Goal: Information Seeking & Learning: Learn about a topic

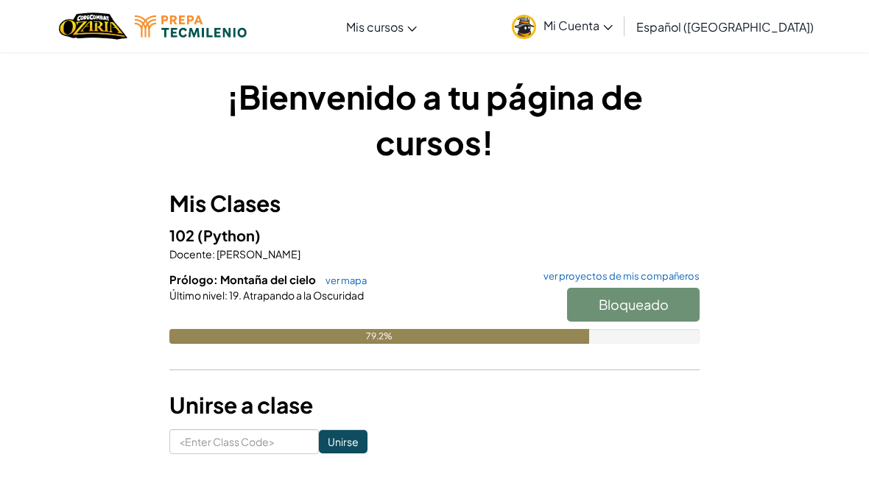
click at [812, 407] on div "¡Bienvenido a tu página de cursos! Mis Clases 102 (Python) Docente : [PERSON_NA…" at bounding box center [434, 264] width 869 height 425
click at [605, 262] on div "102 (Python) Docente : [PERSON_NAME] Prólogo: Montaña del cielo ver mapa ver pr…" at bounding box center [434, 295] width 530 height 142
click at [601, 298] on div "Bloqueado" at bounding box center [625, 308] width 147 height 41
click at [607, 285] on h6 "Prólogo: Montaña del cielo ver mapa ver proyectos de mis compañeros" at bounding box center [434, 280] width 530 height 16
click at [597, 284] on h6 "Prólogo: Montaña del cielo ver mapa ver proyectos de mis compañeros" at bounding box center [434, 280] width 530 height 16
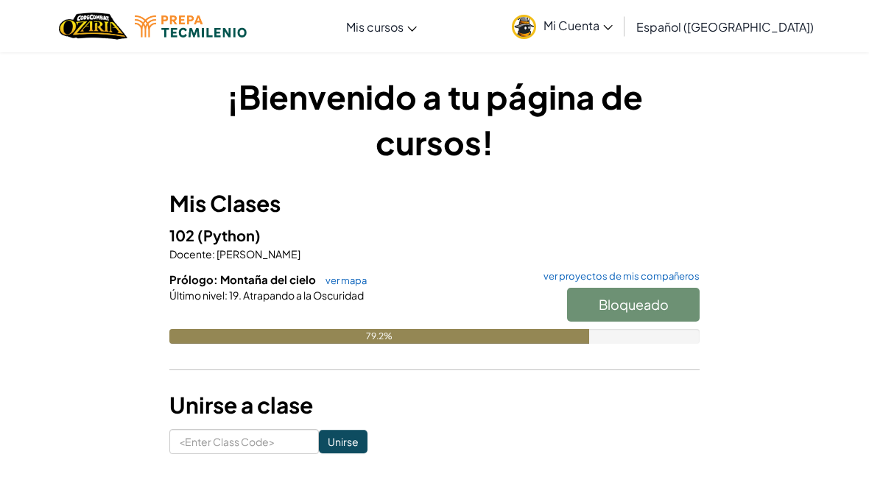
click at [623, 264] on div "102 (Python) Docente : [PERSON_NAME] Prólogo: Montaña del cielo ver mapa ver pr…" at bounding box center [434, 295] width 530 height 142
click at [613, 314] on div "Bloqueado" at bounding box center [625, 308] width 147 height 41
click at [337, 261] on div "102 (Python) Docente : [PERSON_NAME] Prólogo: Montaña del cielo ver mapa ver pr…" at bounding box center [434, 295] width 530 height 142
click at [337, 275] on link "ver mapa" at bounding box center [342, 281] width 49 height 12
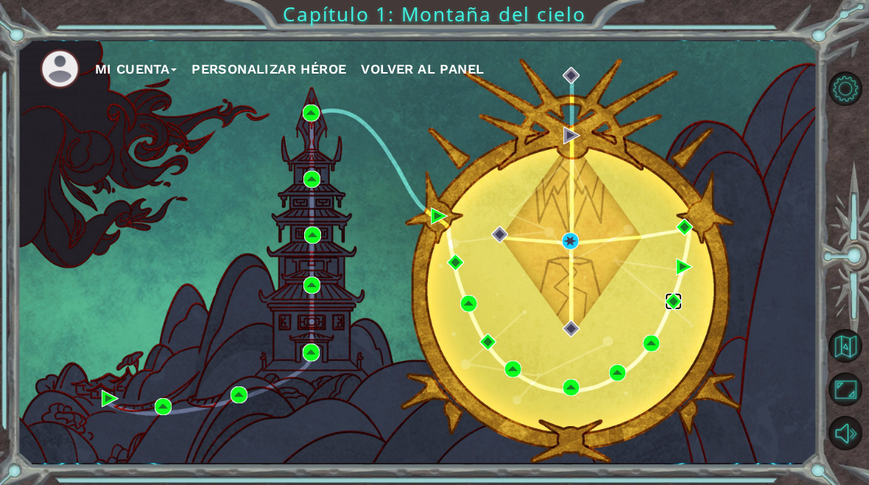
click at [670, 309] on img at bounding box center [673, 301] width 17 height 17
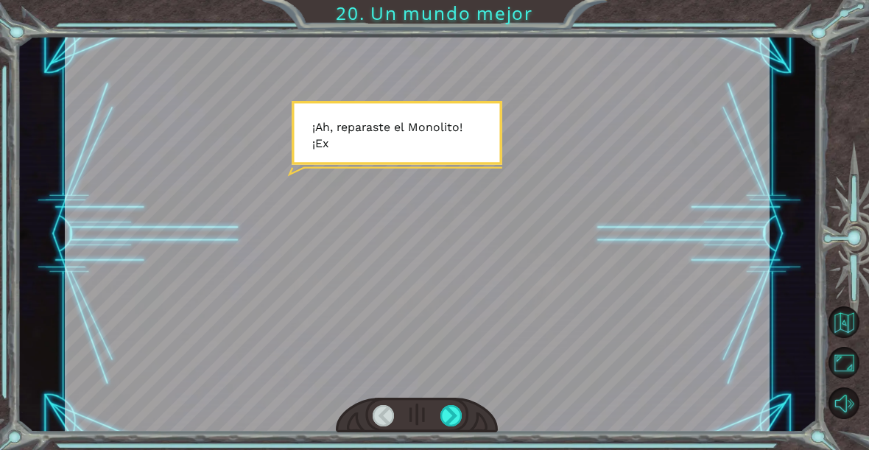
click at [450, 416] on div at bounding box center [450, 415] width 21 height 21
click at [460, 425] on div at bounding box center [450, 415] width 21 height 21
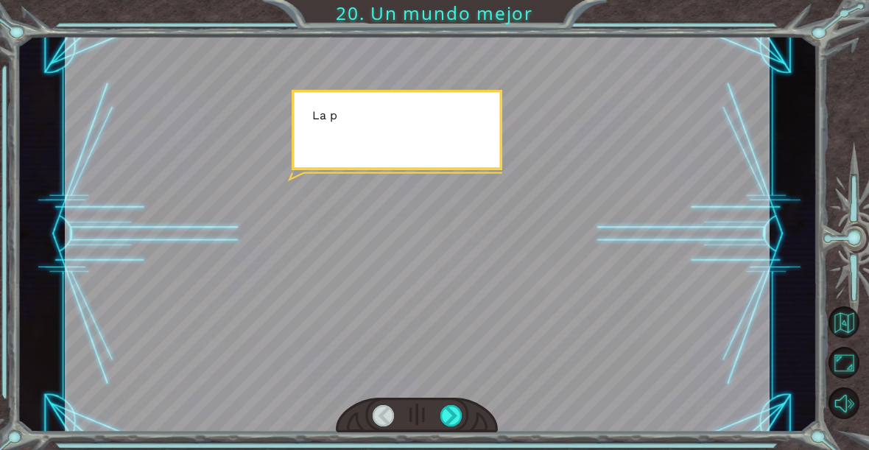
click at [462, 410] on div at bounding box center [450, 415] width 21 height 21
click at [453, 419] on div at bounding box center [450, 415] width 21 height 21
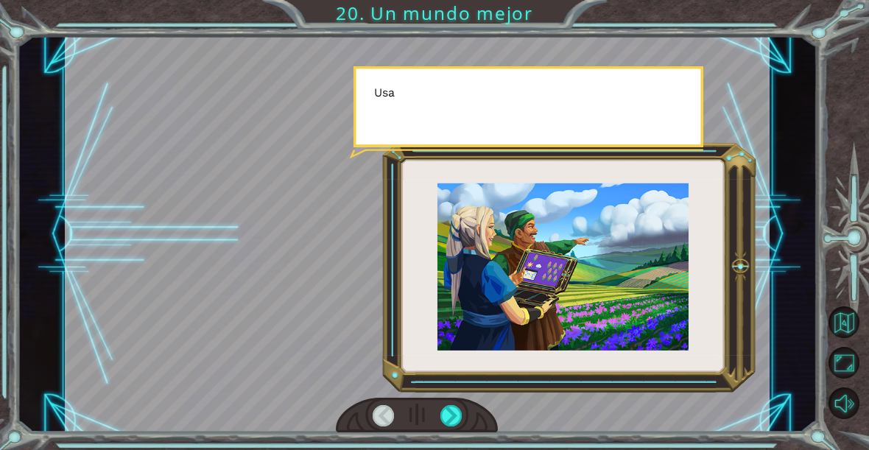
click at [458, 422] on div at bounding box center [450, 415] width 21 height 21
click at [448, 421] on div at bounding box center [450, 415] width 21 height 21
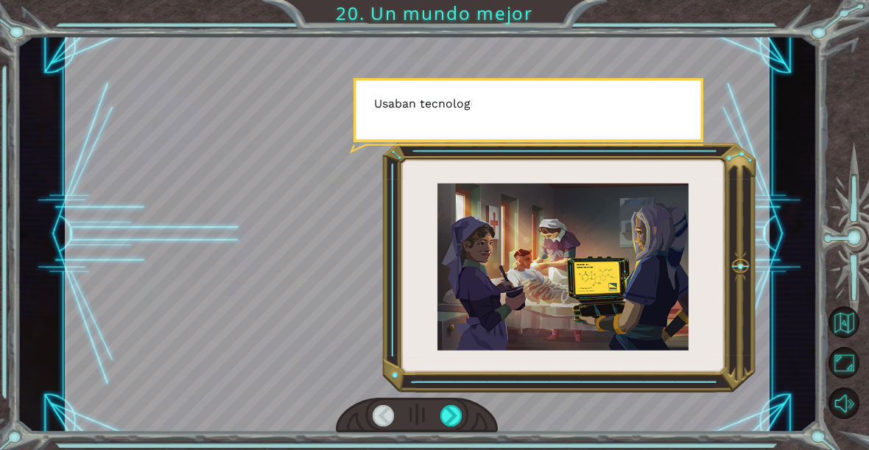
click at [450, 425] on div at bounding box center [450, 415] width 21 height 21
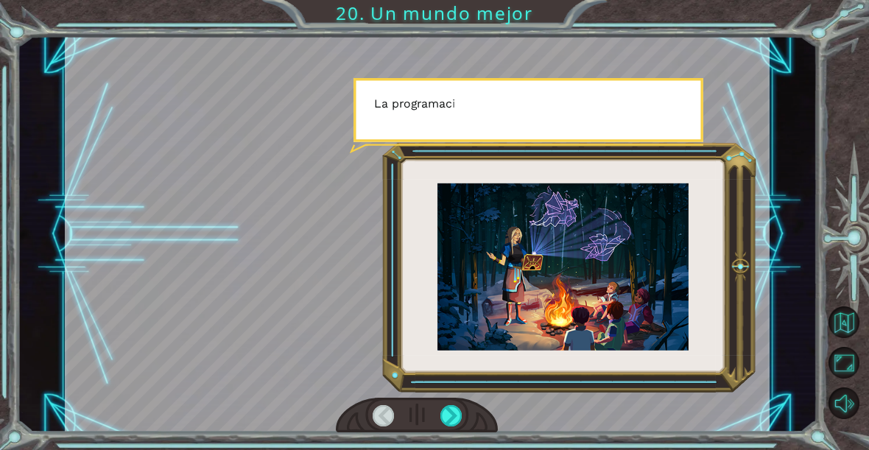
click at [450, 425] on div at bounding box center [450, 415] width 21 height 21
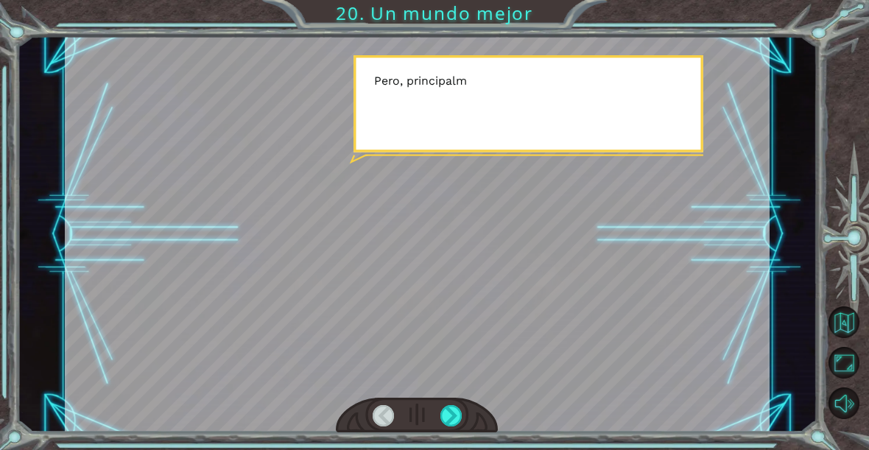
click at [456, 424] on div at bounding box center [450, 415] width 21 height 21
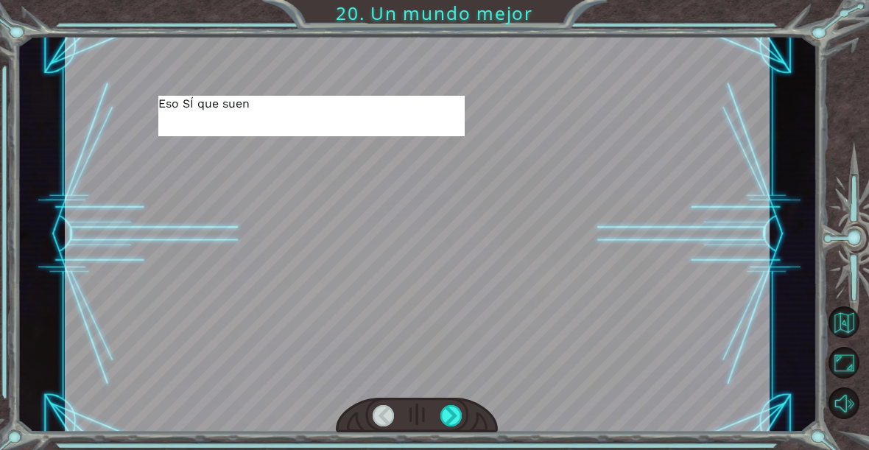
click at [450, 425] on div at bounding box center [450, 415] width 21 height 21
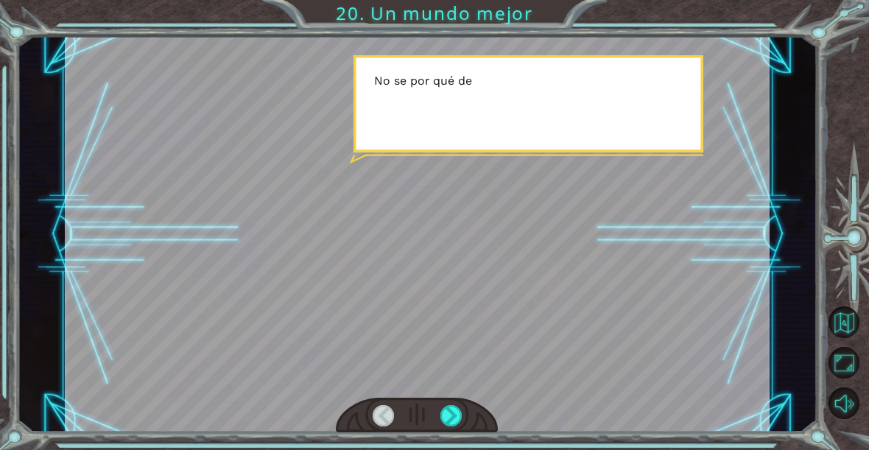
click at [454, 424] on div at bounding box center [450, 415] width 21 height 21
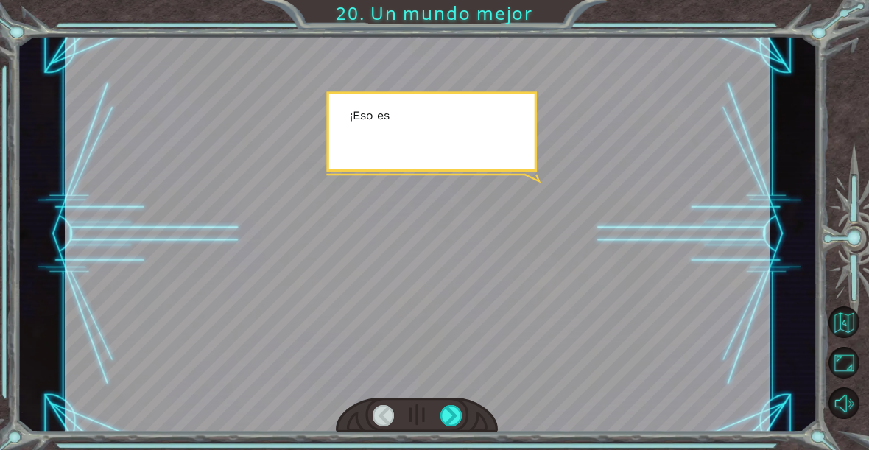
click at [455, 421] on div at bounding box center [450, 415] width 21 height 21
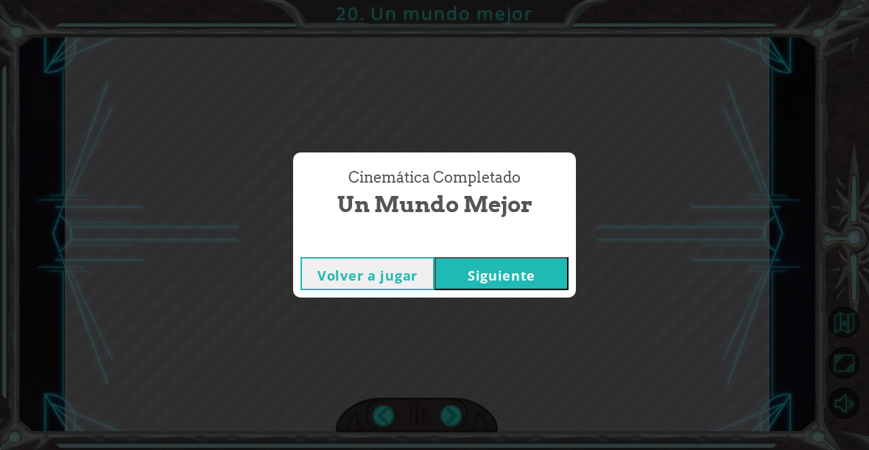
click at [559, 278] on button "Siguiente" at bounding box center [502, 273] width 134 height 33
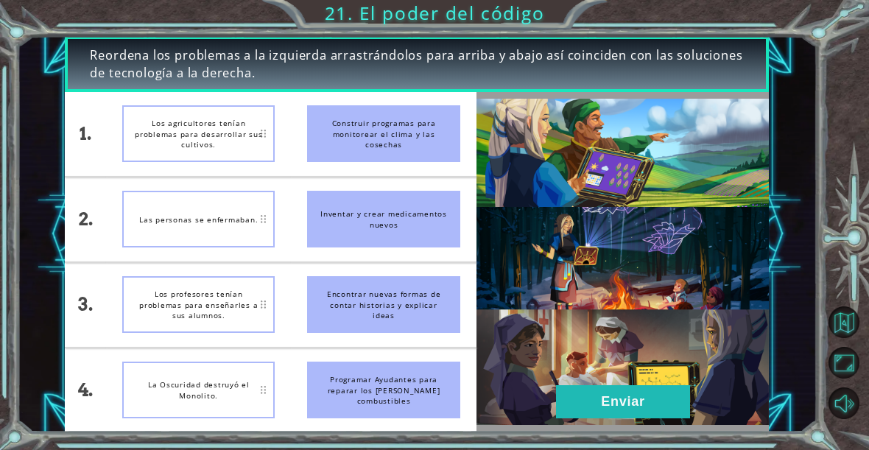
click at [641, 422] on img at bounding box center [622, 262] width 293 height 327
click at [650, 401] on button "Enviar" at bounding box center [623, 401] width 134 height 33
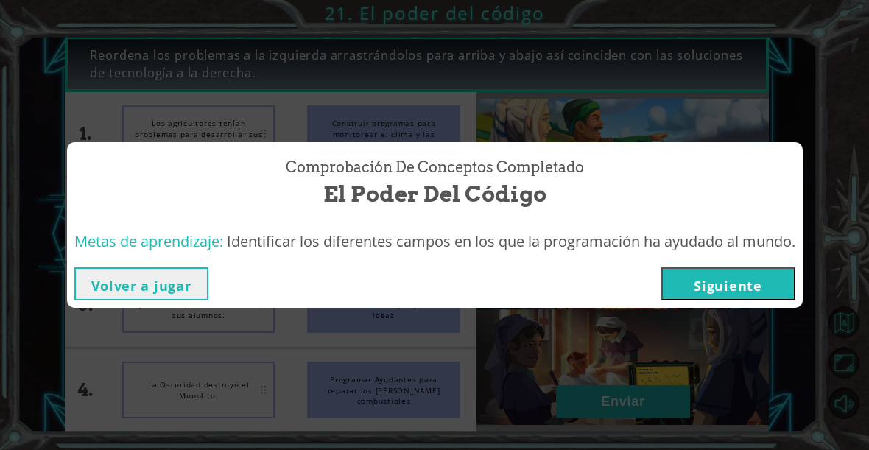
click at [764, 282] on button "Siguiente" at bounding box center [728, 283] width 134 height 33
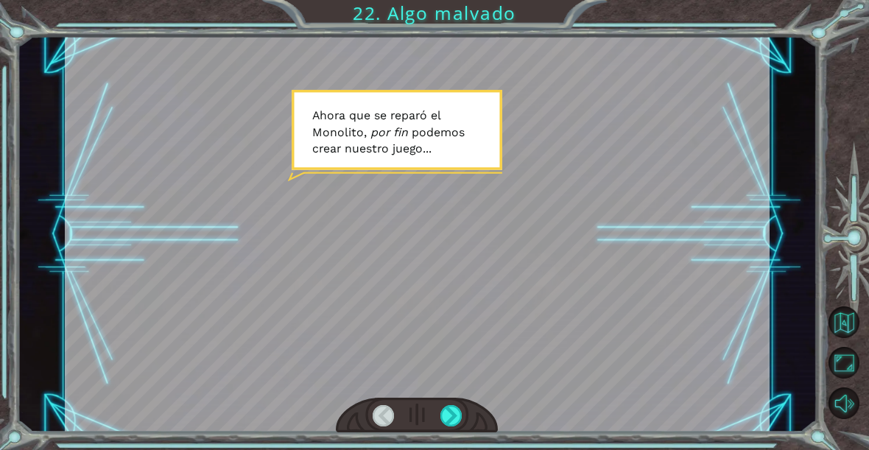
click at [451, 415] on div at bounding box center [450, 415] width 21 height 21
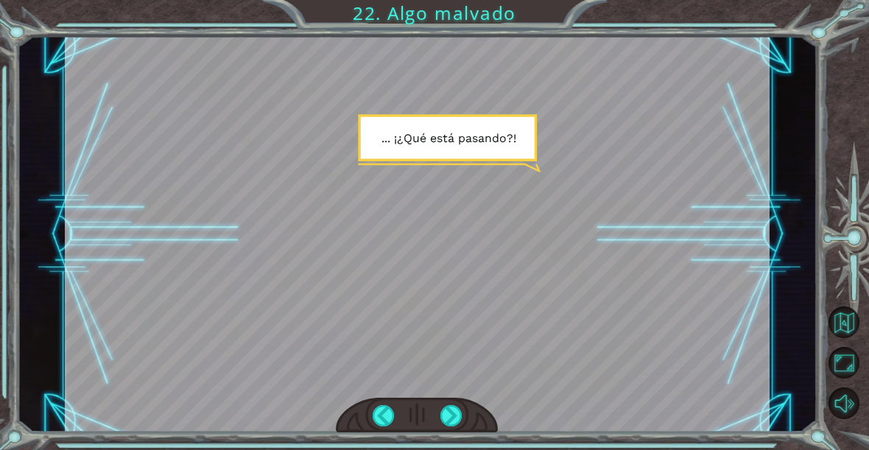
click at [455, 412] on div at bounding box center [450, 415] width 21 height 21
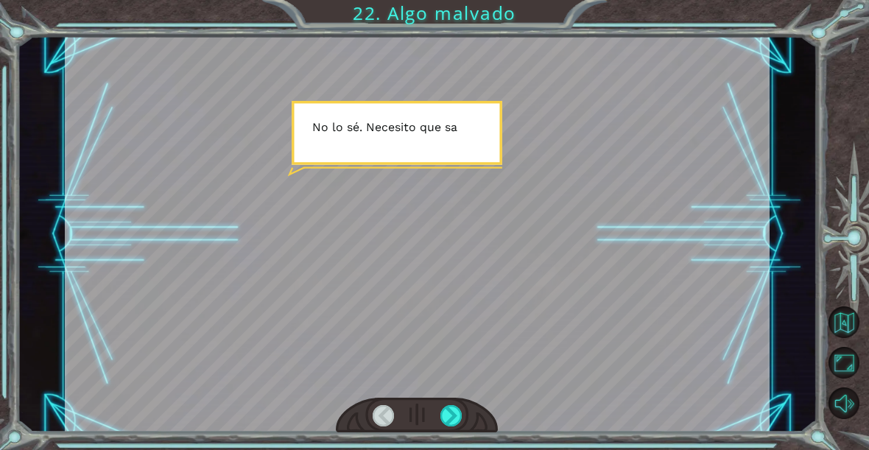
click at [454, 407] on div at bounding box center [450, 415] width 21 height 21
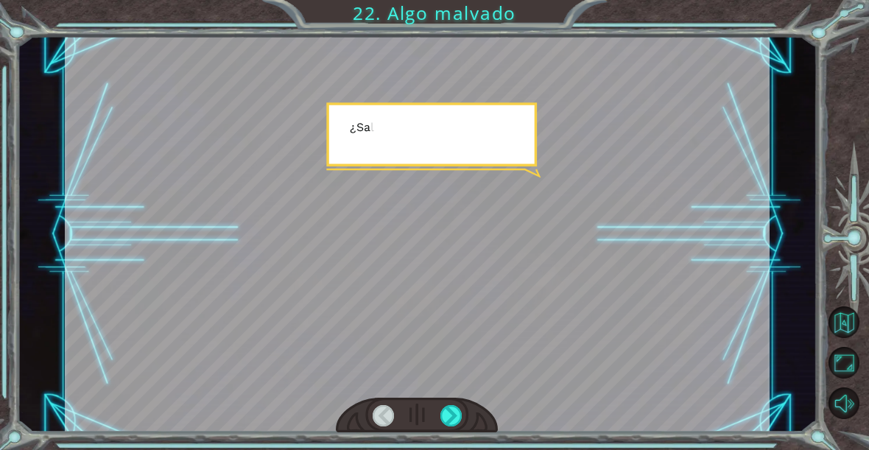
click at [455, 412] on div at bounding box center [450, 415] width 21 height 21
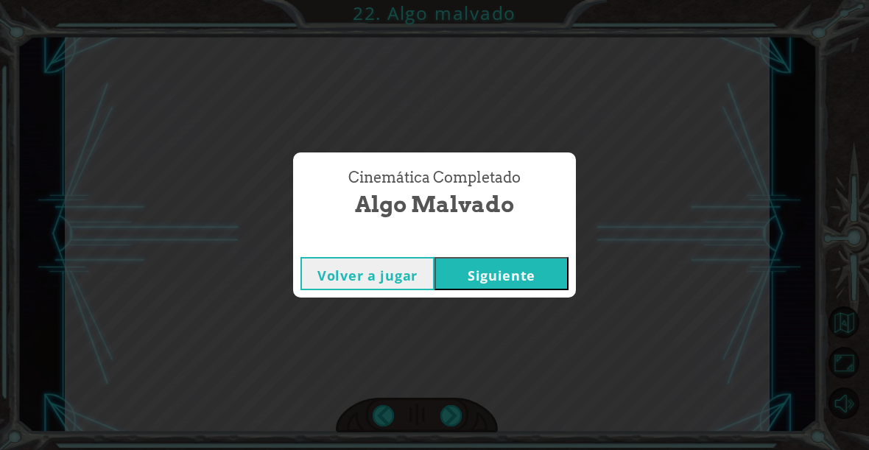
click at [527, 260] on button "Siguiente" at bounding box center [502, 273] width 134 height 33
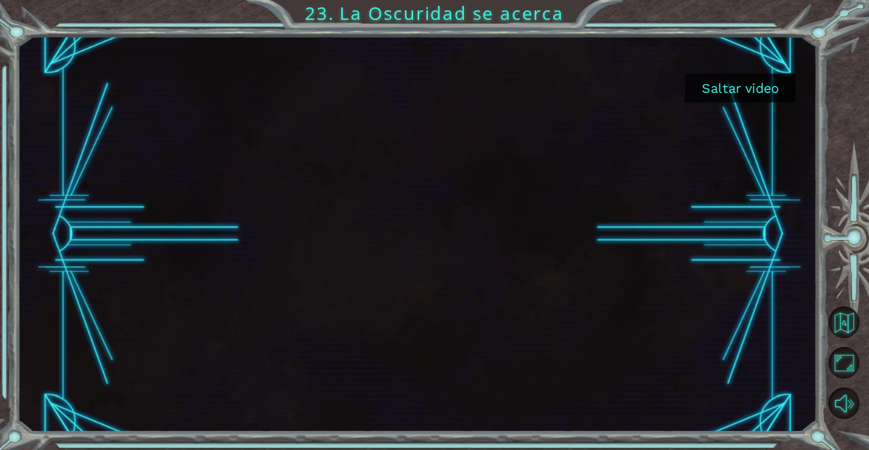
click at [778, 81] on button "Saltar video" at bounding box center [740, 88] width 110 height 29
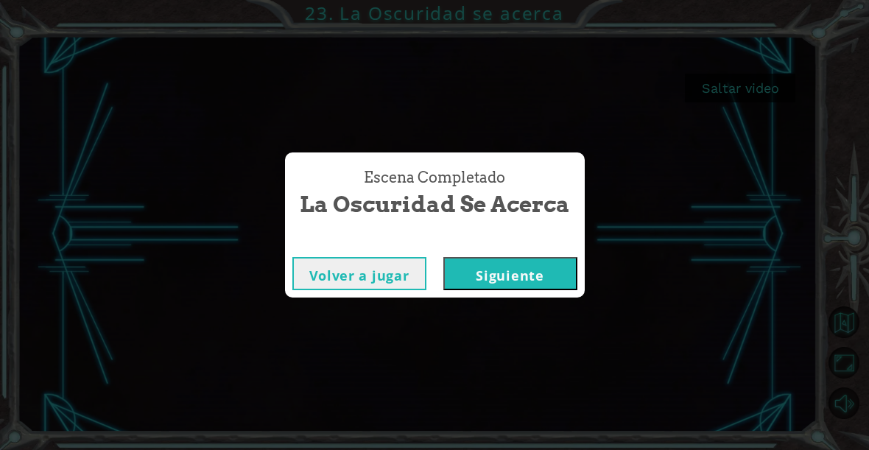
click at [535, 272] on button "Siguiente" at bounding box center [510, 273] width 134 height 33
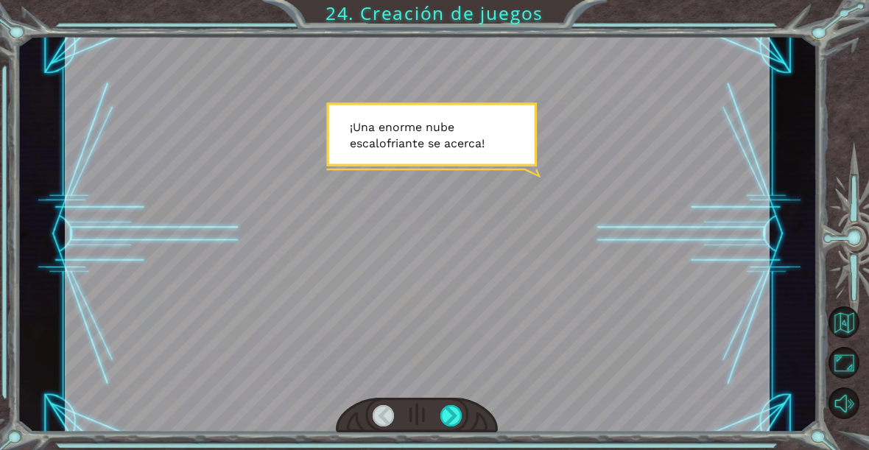
click at [457, 419] on div at bounding box center [450, 415] width 21 height 21
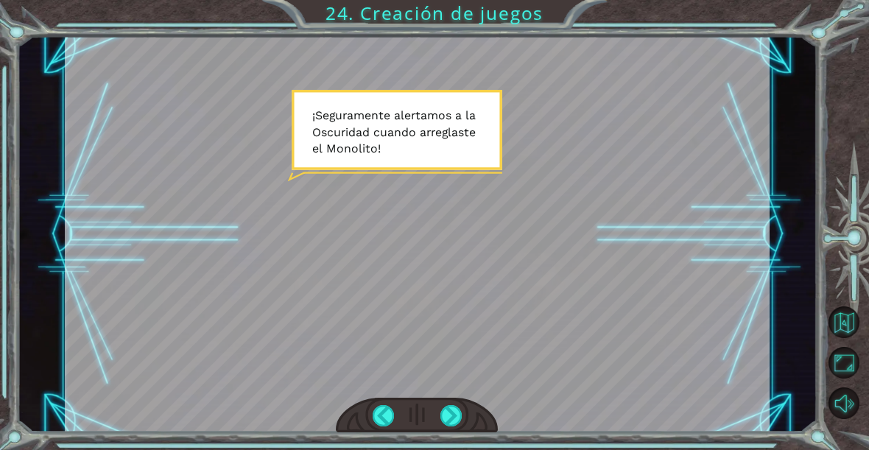
click at [460, 411] on div at bounding box center [450, 415] width 21 height 21
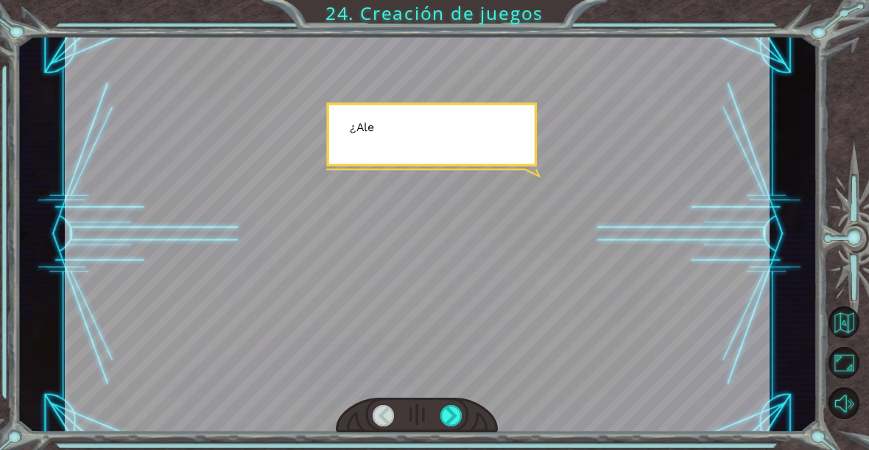
click at [456, 421] on div at bounding box center [450, 415] width 21 height 21
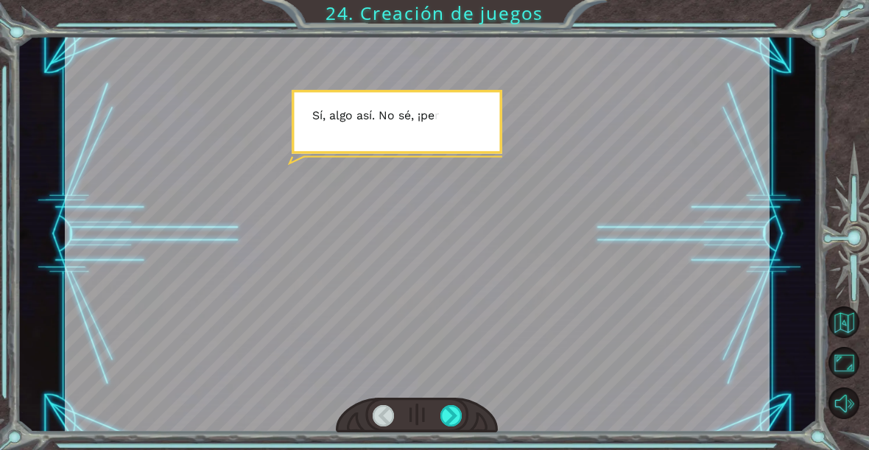
click at [457, 416] on div at bounding box center [450, 415] width 21 height 21
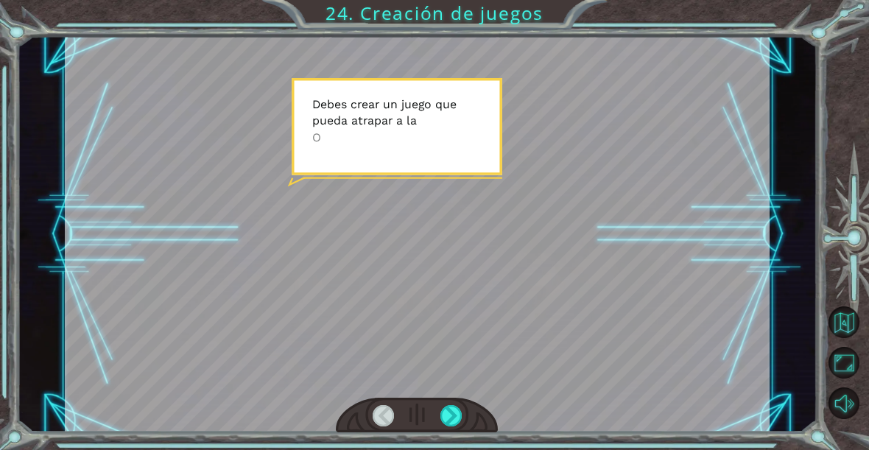
click at [459, 411] on div at bounding box center [450, 415] width 21 height 21
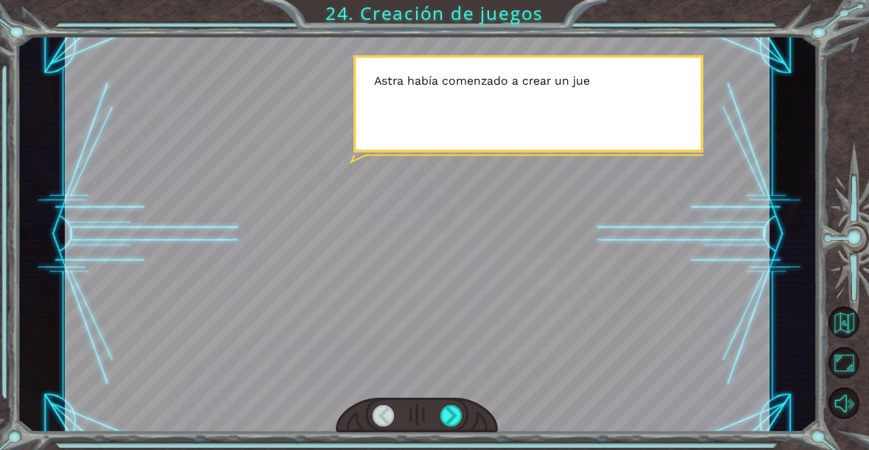
click at [460, 423] on div at bounding box center [450, 415] width 21 height 21
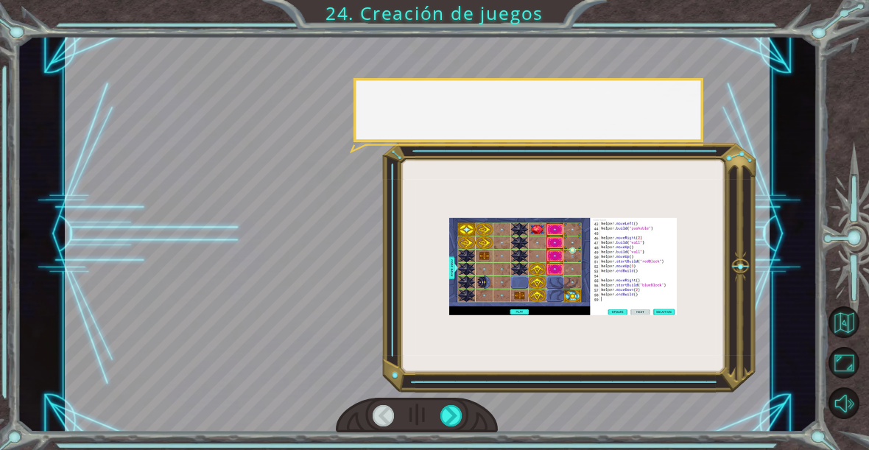
click at [470, 410] on div at bounding box center [417, 415] width 162 height 35
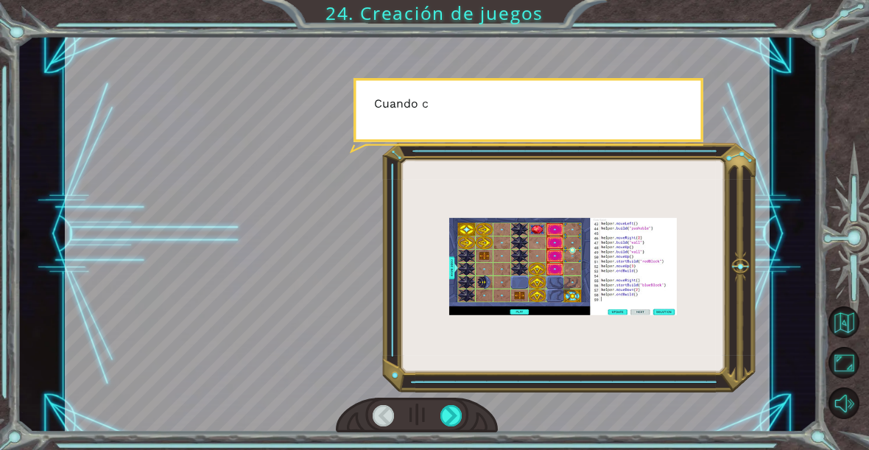
click at [461, 418] on div at bounding box center [450, 415] width 21 height 21
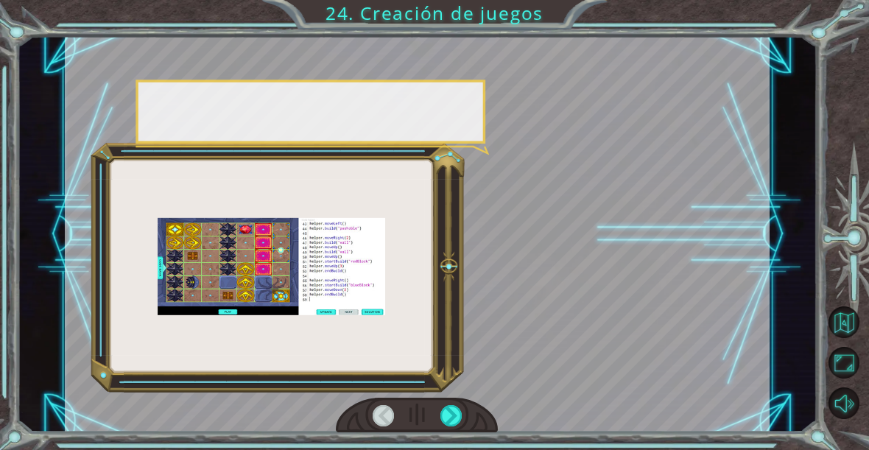
click at [460, 418] on div at bounding box center [450, 415] width 21 height 21
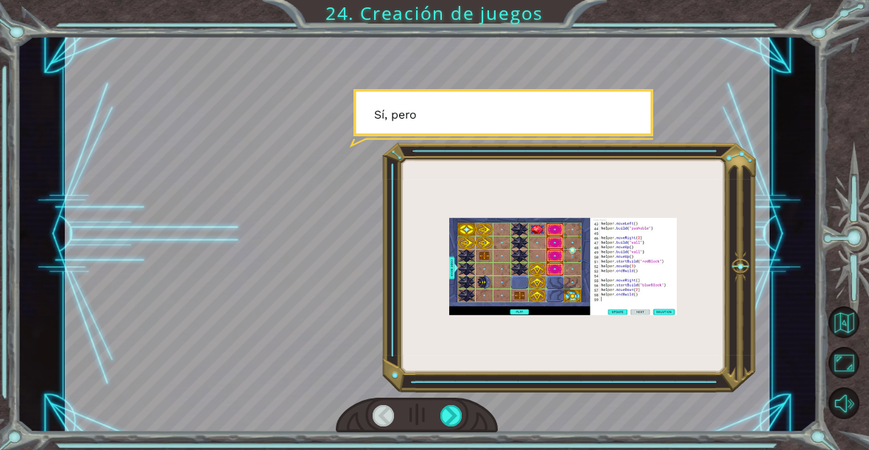
click at [471, 423] on div at bounding box center [417, 415] width 162 height 35
click at [460, 418] on div at bounding box center [450, 415] width 21 height 21
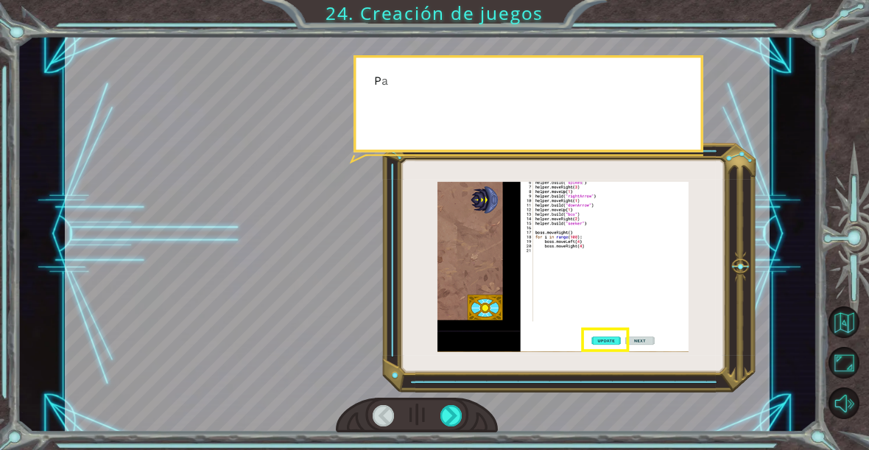
click at [474, 429] on div at bounding box center [417, 415] width 162 height 35
click at [473, 421] on div at bounding box center [417, 415] width 162 height 35
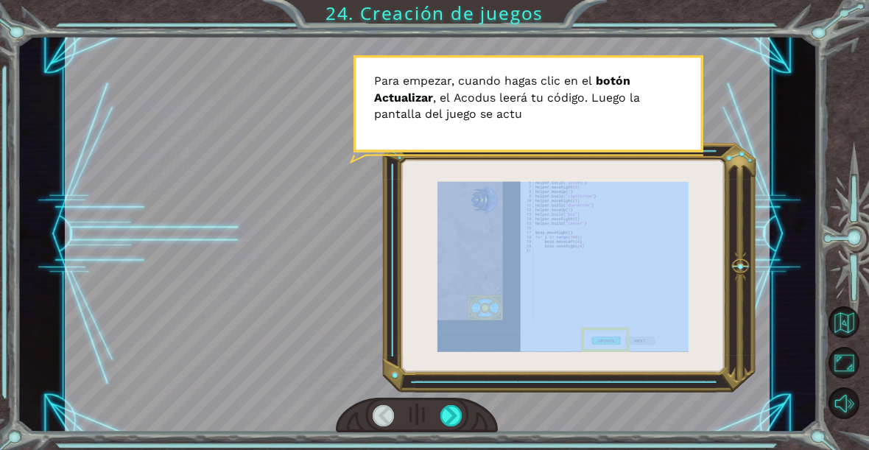
click at [825, 137] on div "¡ U n a e n o r m e n u b e e s c a l o f r i a n t e s e a c e r c a ! ¡ S e g…" at bounding box center [434, 225] width 869 height 450
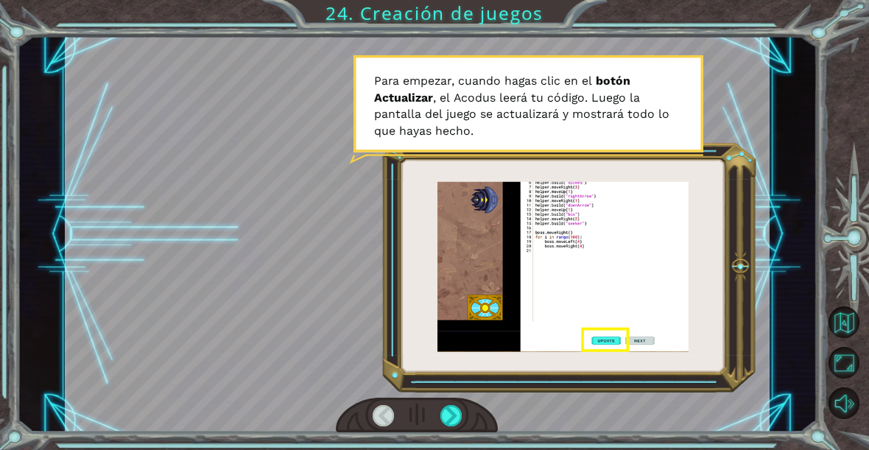
click at [451, 417] on div at bounding box center [450, 415] width 21 height 21
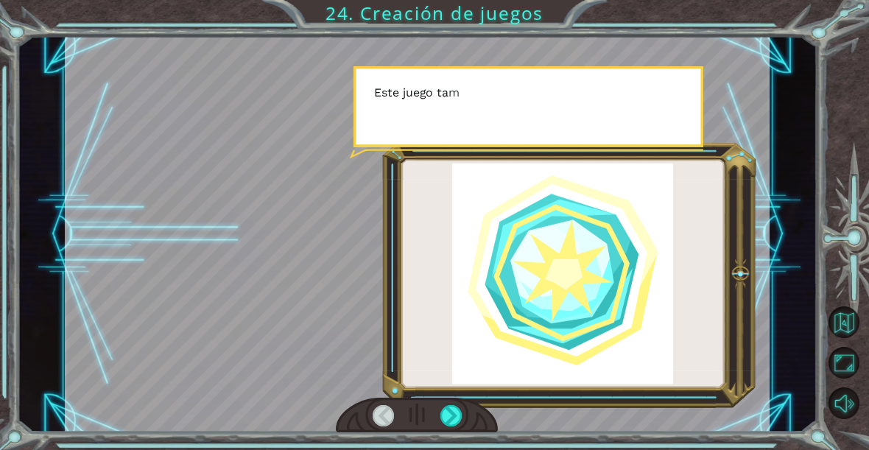
click at [455, 422] on div at bounding box center [450, 415] width 21 height 21
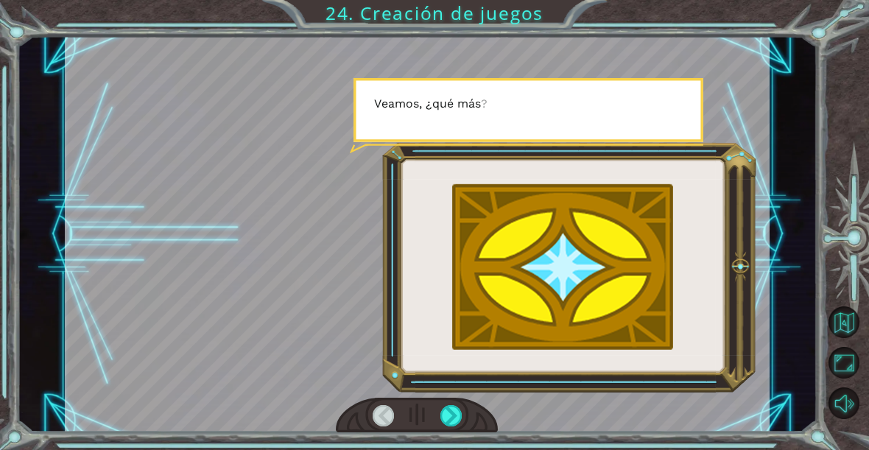
click at [452, 418] on div at bounding box center [450, 415] width 21 height 21
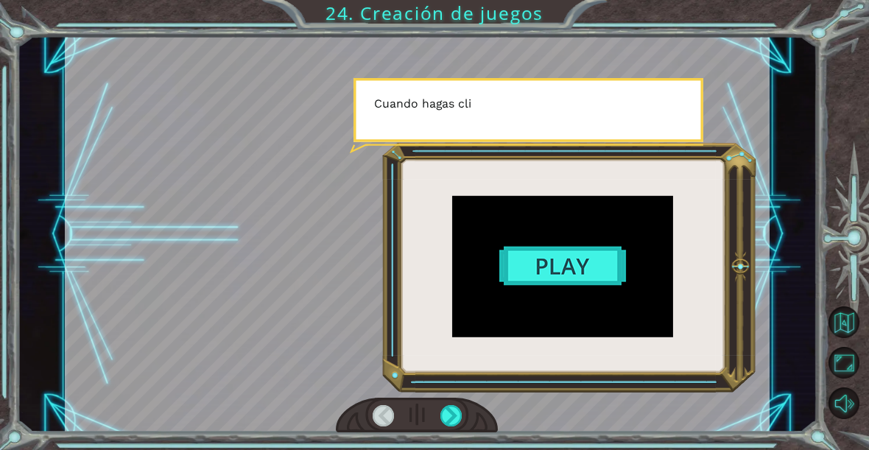
click at [454, 418] on div at bounding box center [450, 415] width 21 height 21
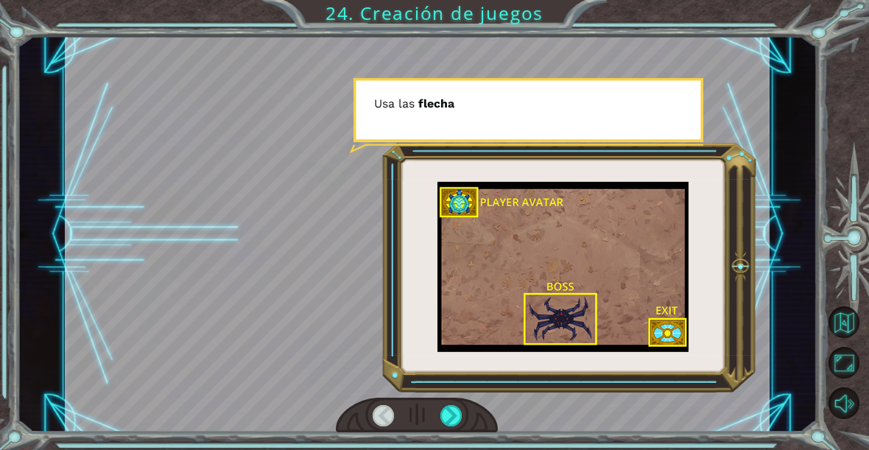
click at [454, 418] on div at bounding box center [450, 415] width 21 height 21
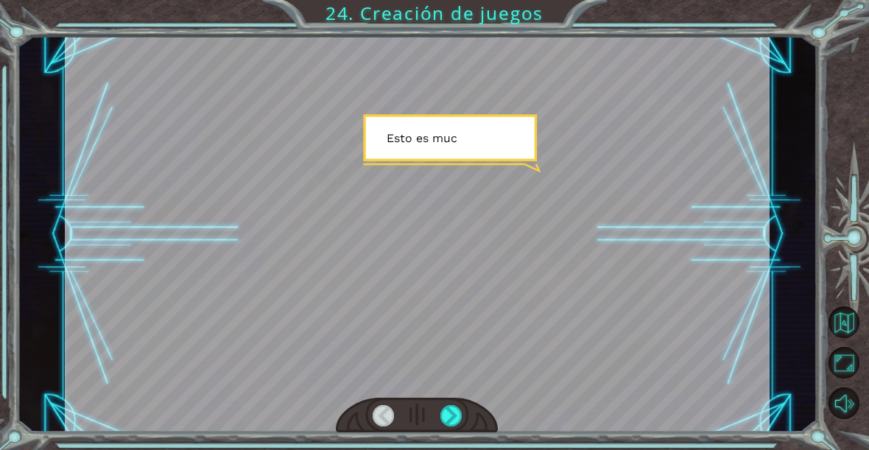
click at [457, 418] on div at bounding box center [450, 415] width 21 height 21
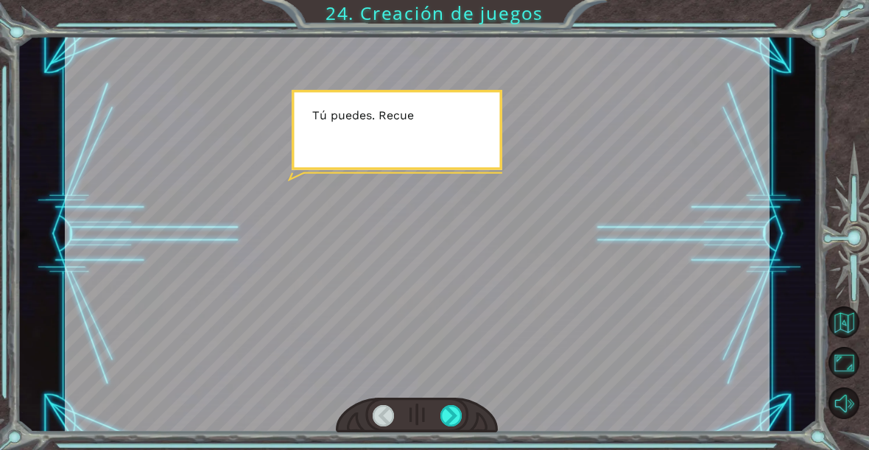
click at [460, 416] on div at bounding box center [450, 415] width 21 height 21
click at [462, 413] on div at bounding box center [450, 415] width 21 height 21
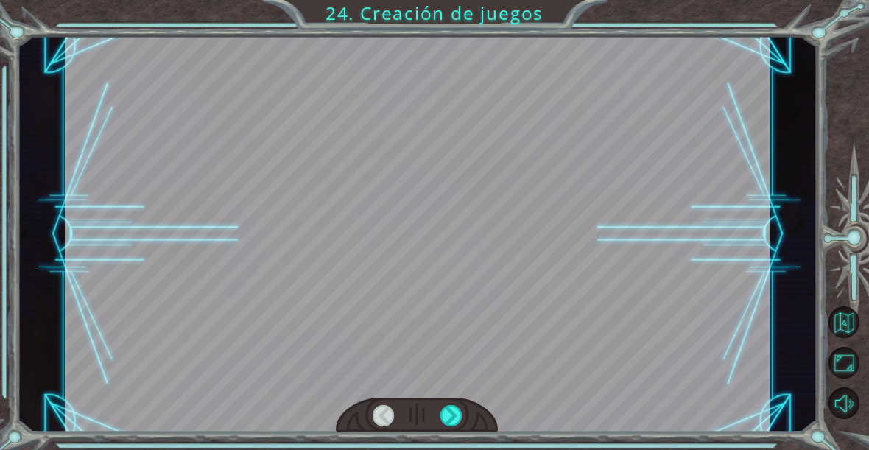
click at [461, 421] on div at bounding box center [450, 415] width 21 height 21
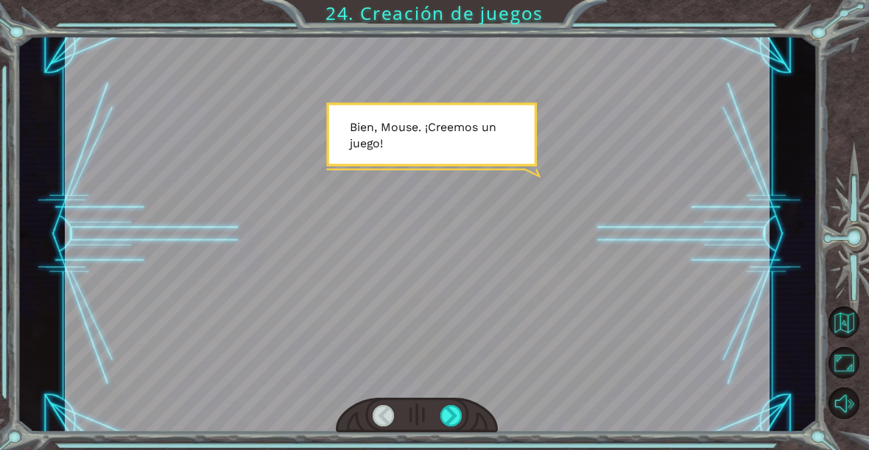
click at [461, 415] on div at bounding box center [450, 415] width 21 height 21
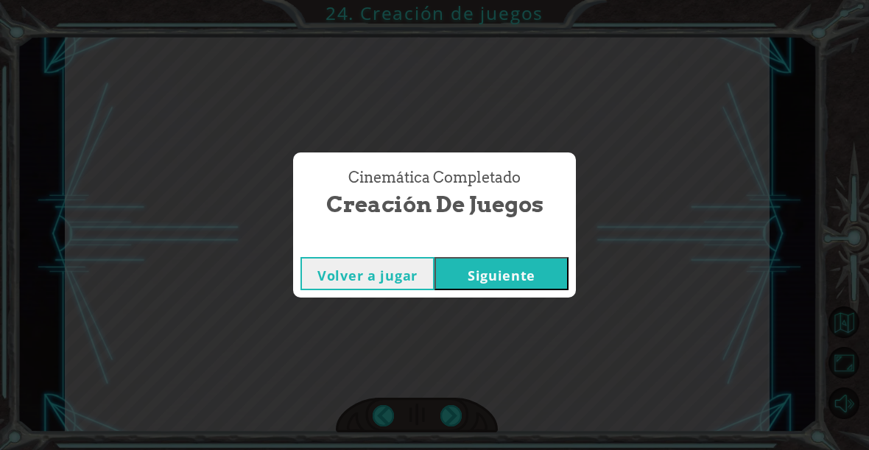
click at [532, 269] on button "Siguiente" at bounding box center [502, 273] width 134 height 33
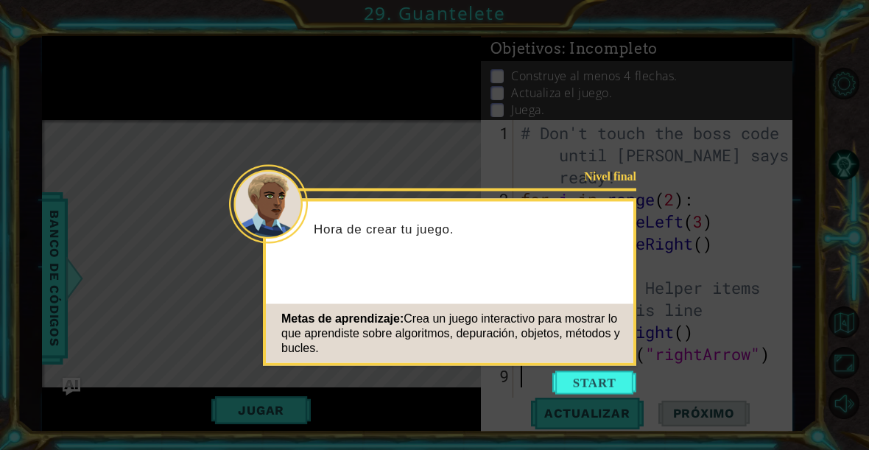
click at [613, 377] on button "Start" at bounding box center [594, 383] width 84 height 24
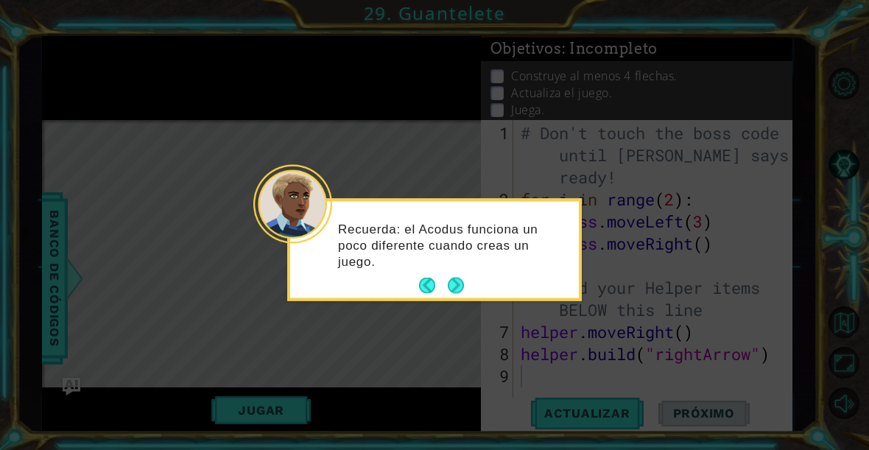
click at [450, 294] on button "Next" at bounding box center [456, 286] width 16 height 16
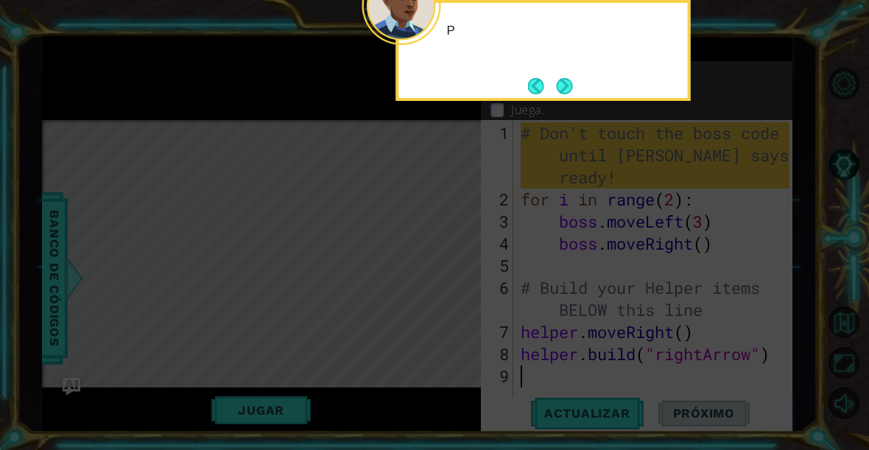
click at [460, 306] on icon at bounding box center [434, 67] width 869 height 765
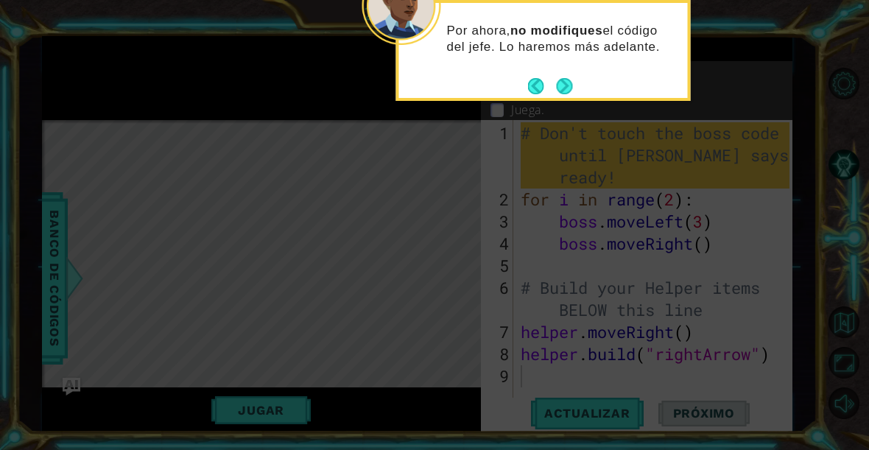
click at [557, 87] on button "Next" at bounding box center [565, 86] width 16 height 16
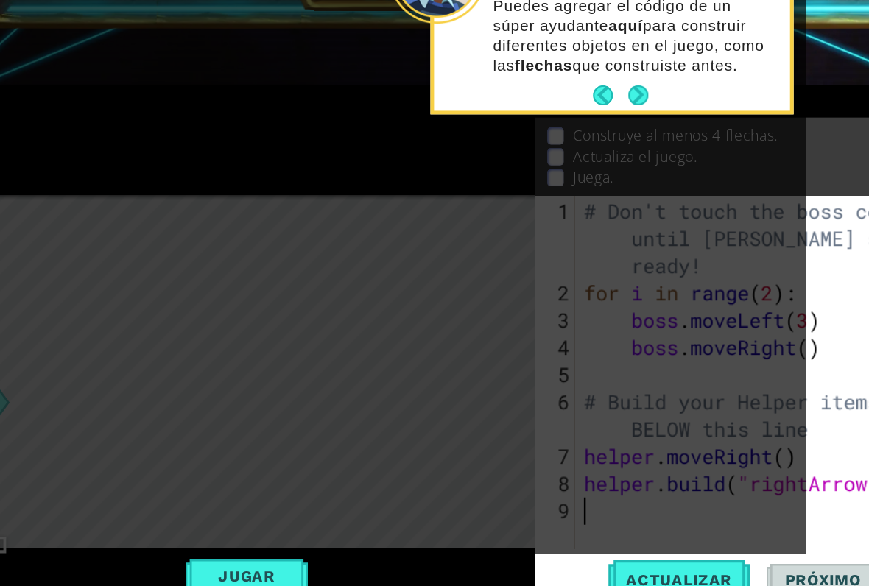
click at [563, 300] on icon at bounding box center [352, 84] width 705 height 781
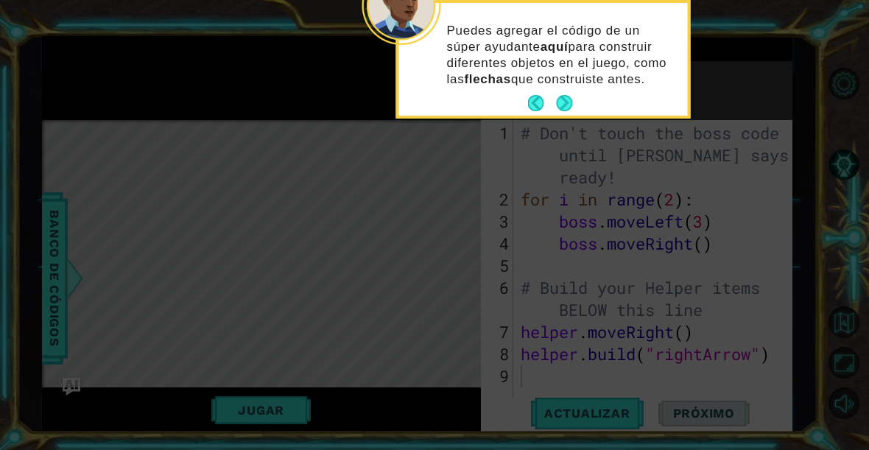
click at [572, 95] on button "Next" at bounding box center [565, 103] width 16 height 16
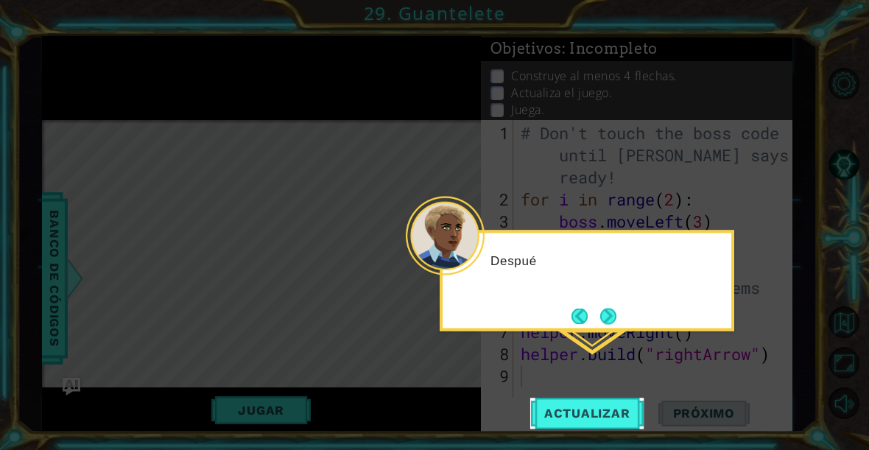
click at [629, 428] on button "Actualizar" at bounding box center [588, 413] width 116 height 31
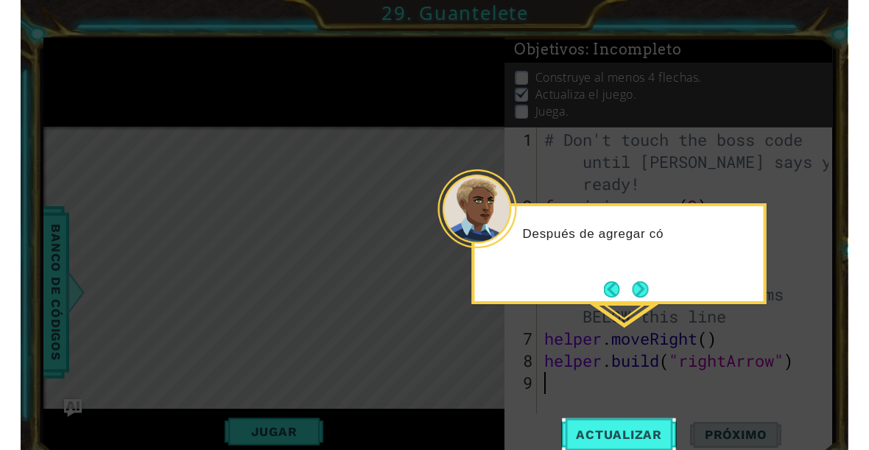
scroll to position [1, 0]
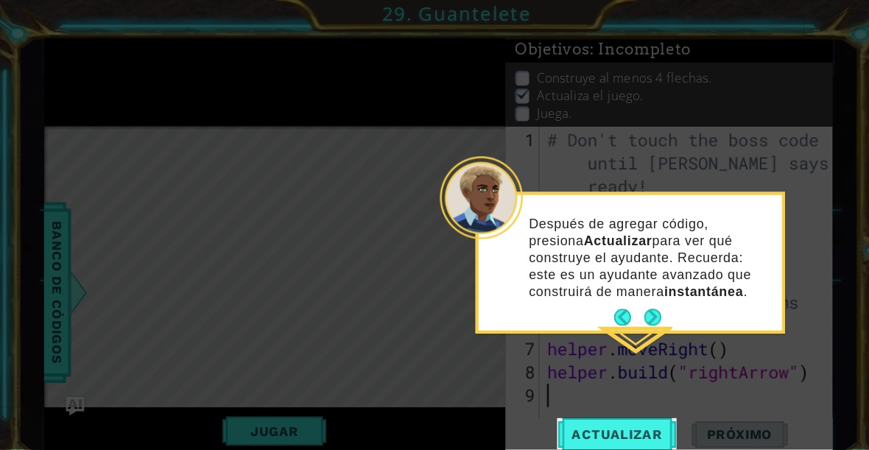
click at [611, 309] on button "Back" at bounding box center [599, 302] width 29 height 16
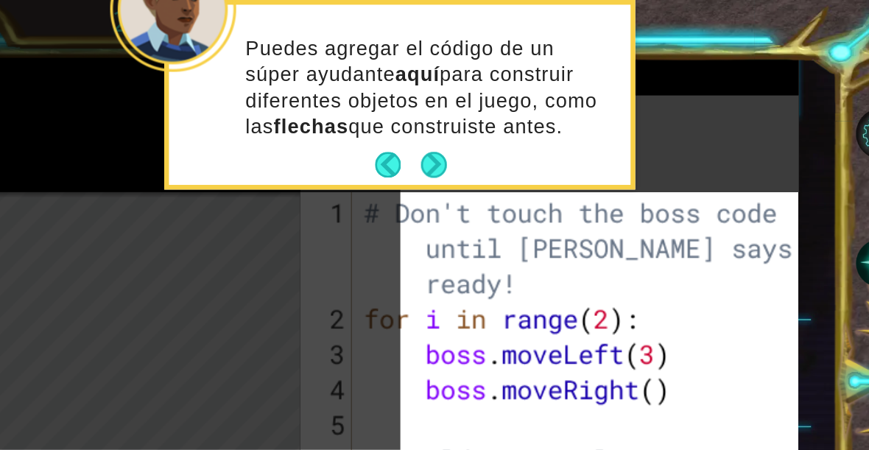
click at [399, 104] on div "Puedes agregar el código de un súper ayudante aquí para construir diferentes ob…" at bounding box center [543, 62] width 289 height 107
click at [557, 105] on button "Next" at bounding box center [565, 103] width 16 height 16
